Goal: Information Seeking & Learning: Check status

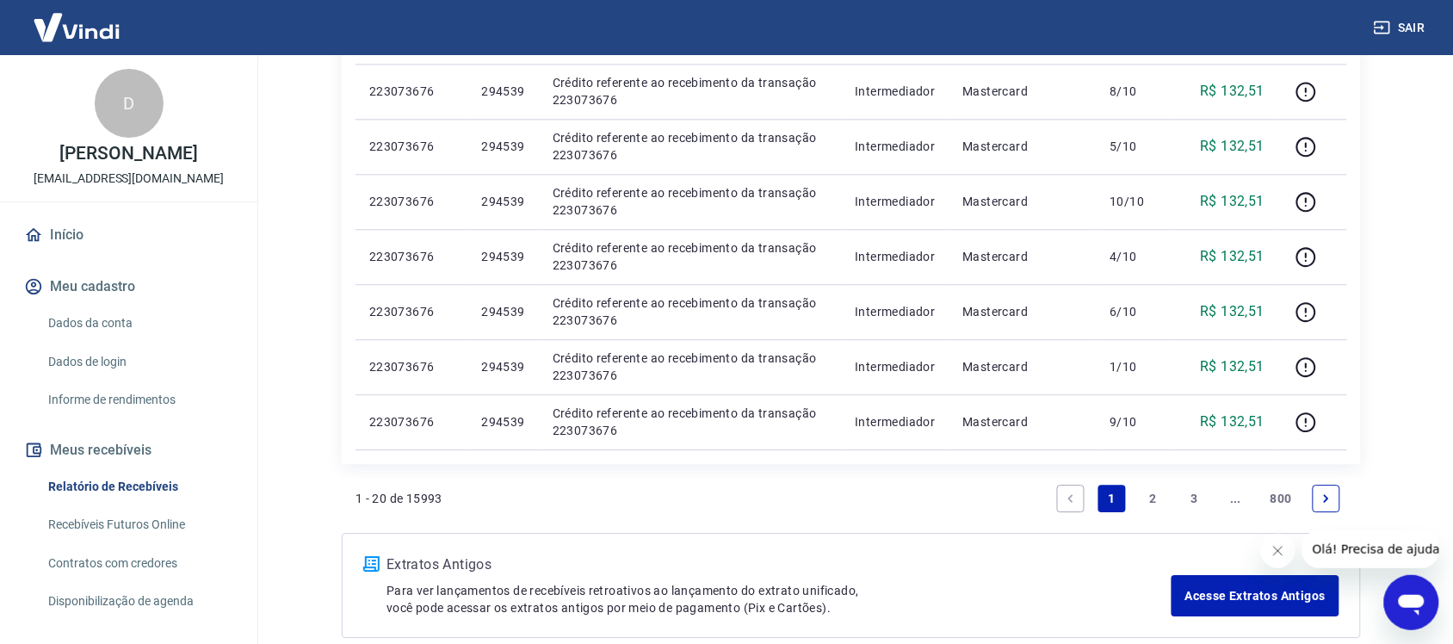
scroll to position [1288, 0]
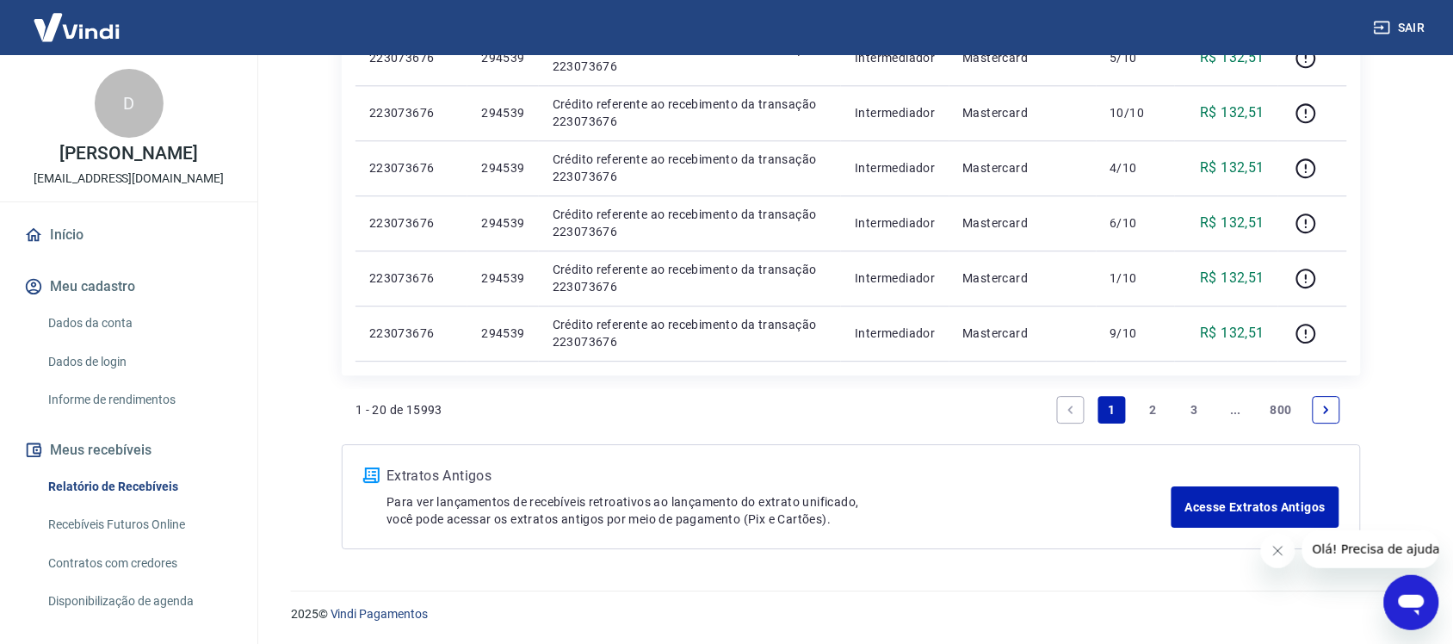
click at [1155, 409] on link "2" at bounding box center [1154, 410] width 28 height 28
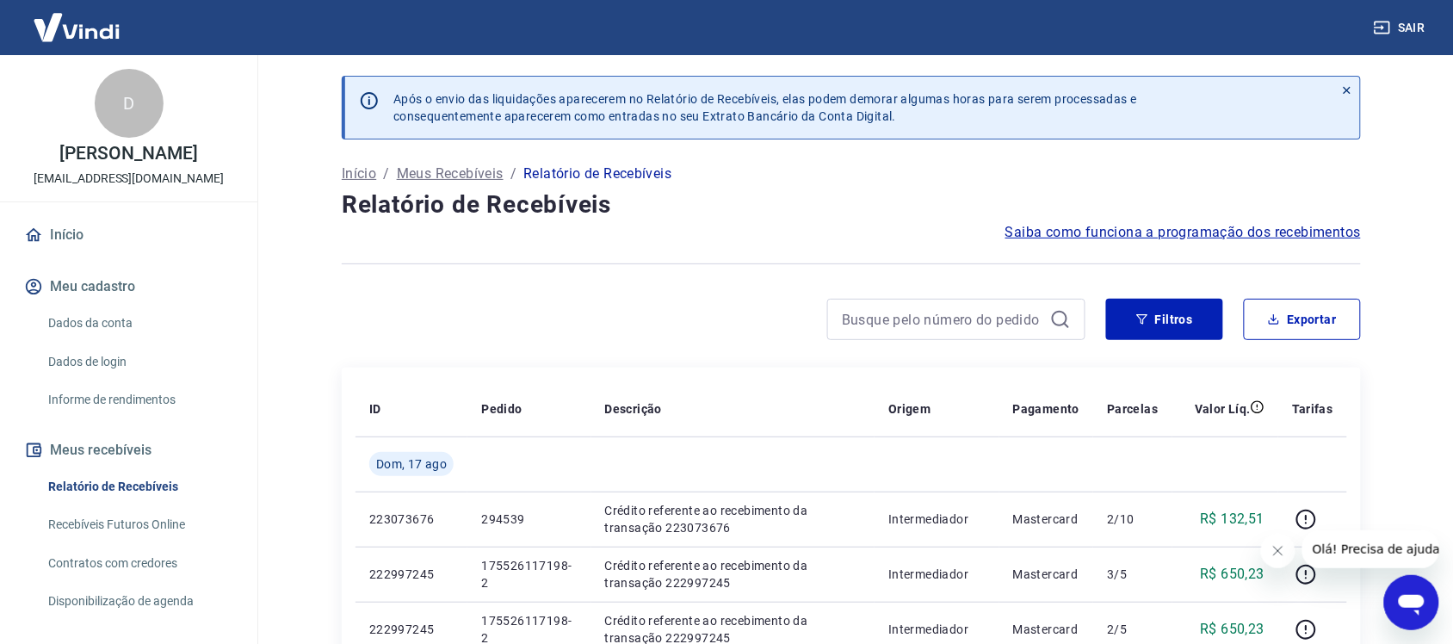
click at [57, 225] on link "Início" at bounding box center [129, 235] width 216 height 38
